Goal: Find specific page/section: Find specific page/section

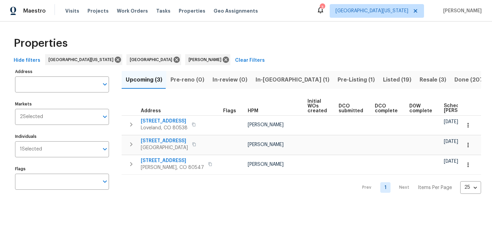
click at [419, 76] on span "Resale (3)" at bounding box center [432, 80] width 27 height 10
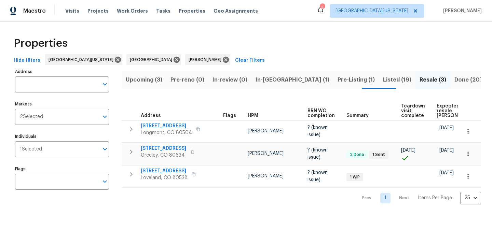
click at [250, 44] on div "Properties" at bounding box center [246, 43] width 470 height 22
